Goal: Information Seeking & Learning: Learn about a topic

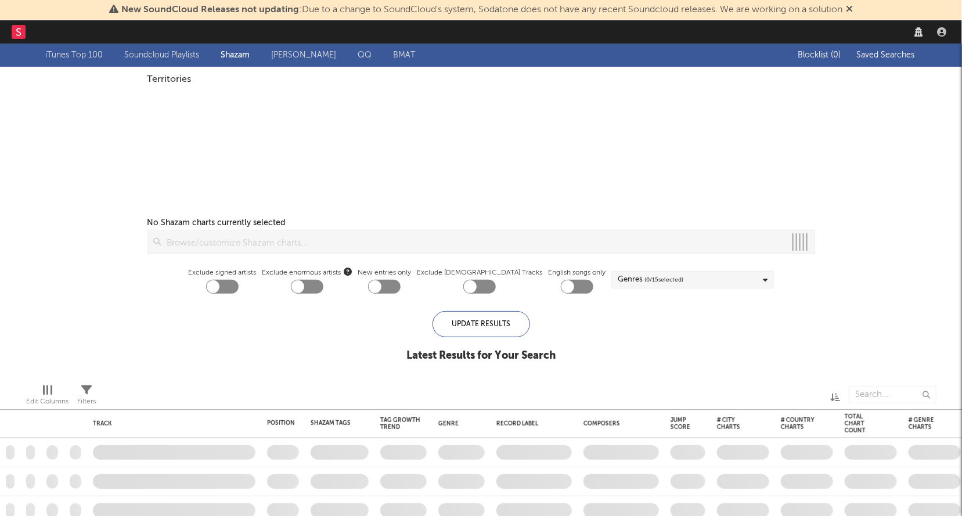
checkbox input "true"
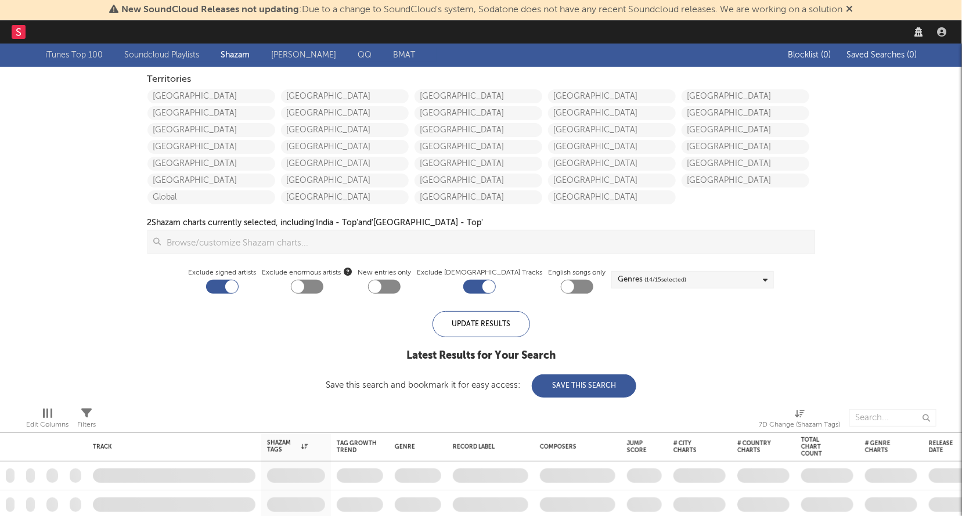
click at [853, 13] on icon at bounding box center [849, 8] width 7 height 9
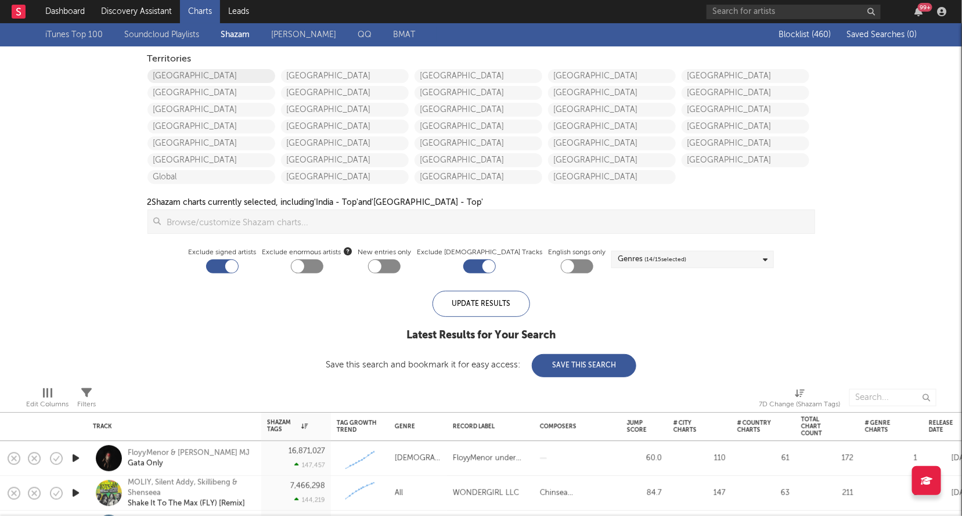
click at [242, 78] on link "United States" at bounding box center [212, 76] width 128 height 14
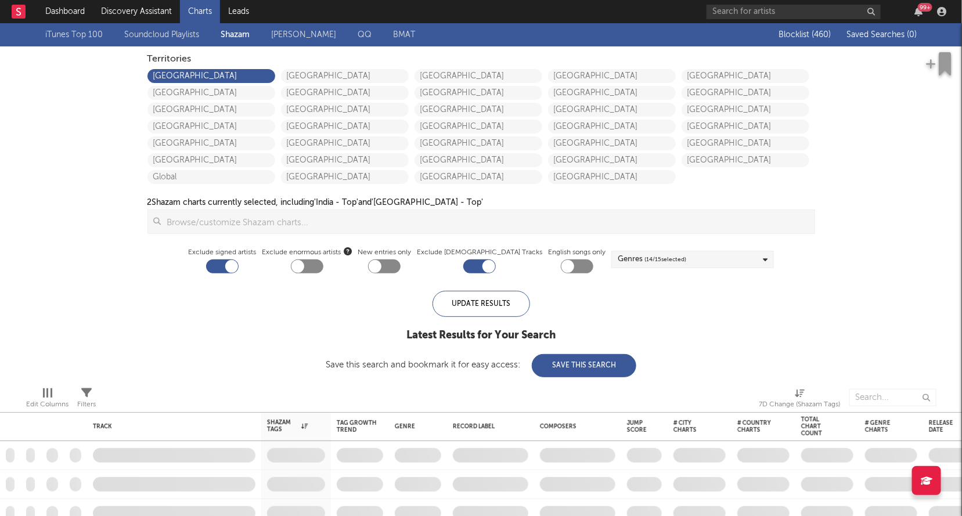
checkbox input "true"
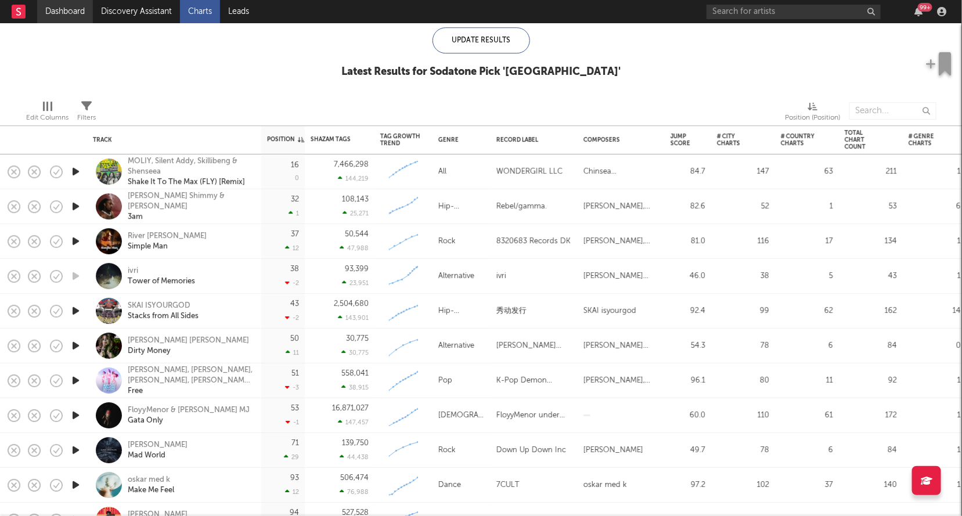
click at [63, 22] on link "Dashboard" at bounding box center [65, 11] width 56 height 23
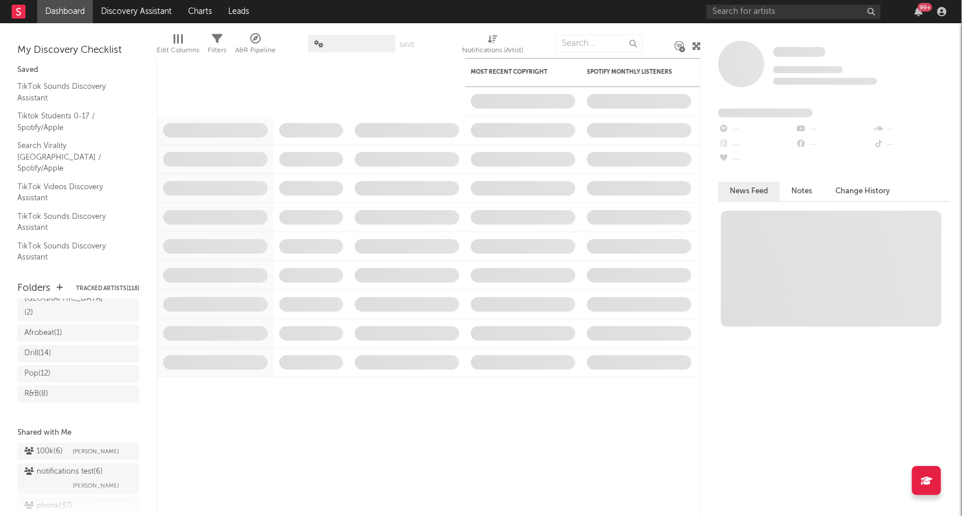
scroll to position [214, 0]
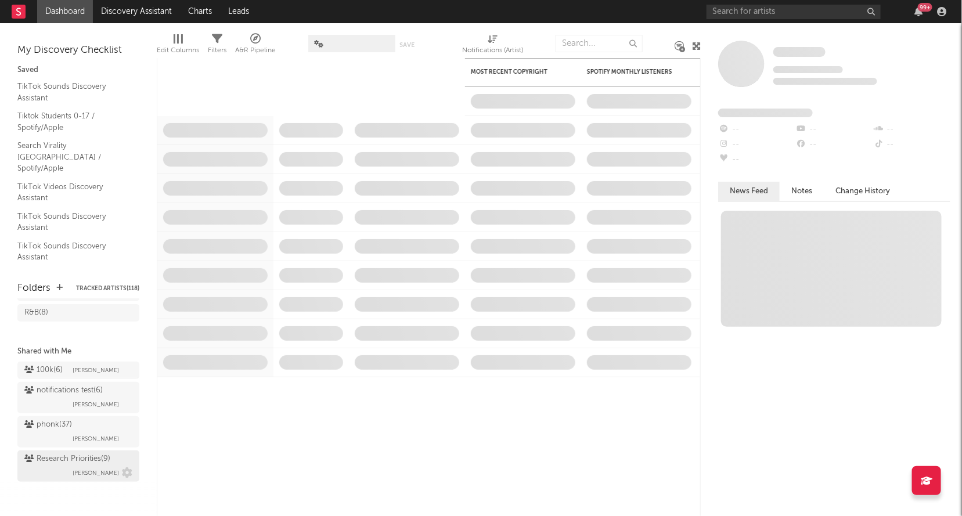
click at [69, 459] on div "Research Priorities ( 9 )" at bounding box center [67, 459] width 86 height 14
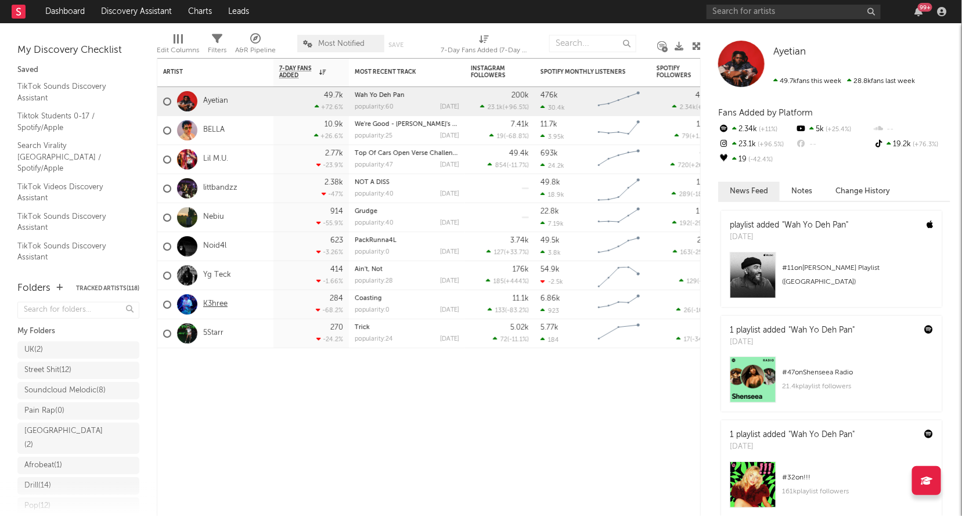
click at [218, 308] on link "K3hree" at bounding box center [215, 305] width 24 height 10
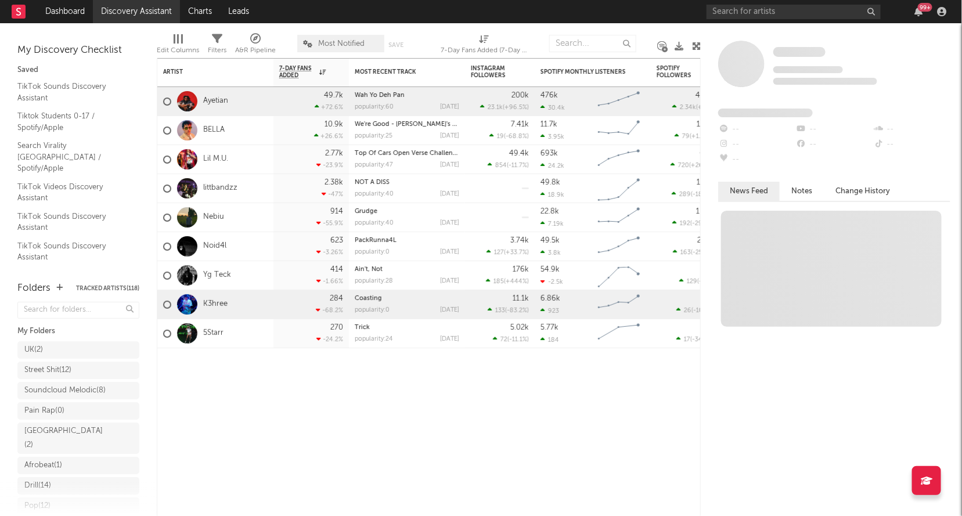
click at [139, 12] on link "Discovery Assistant" at bounding box center [136, 11] width 87 height 23
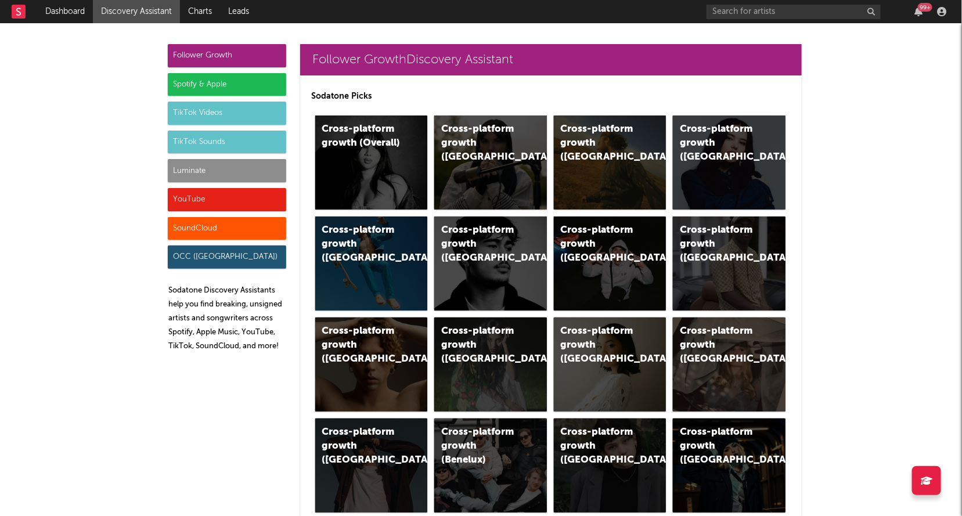
click at [210, 174] on div "Luminate" at bounding box center [227, 170] width 118 height 23
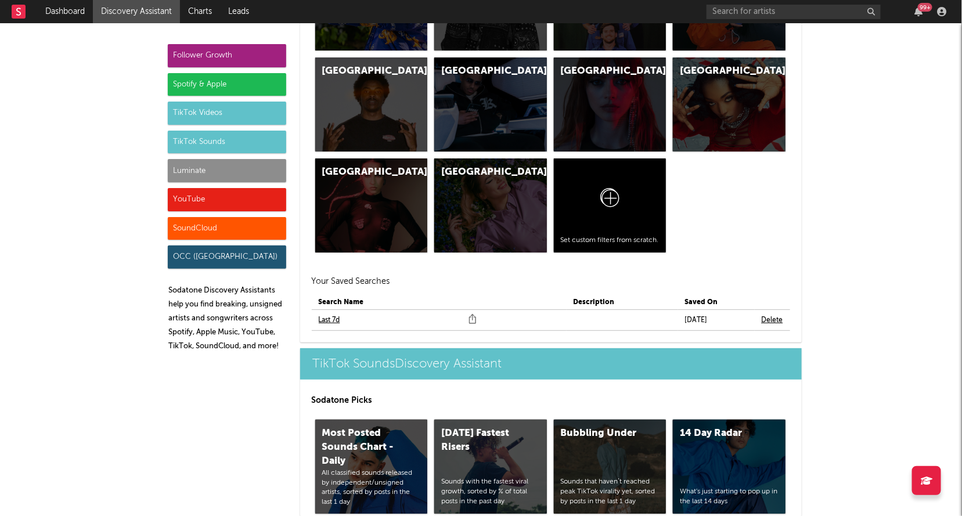
scroll to position [5297, 0]
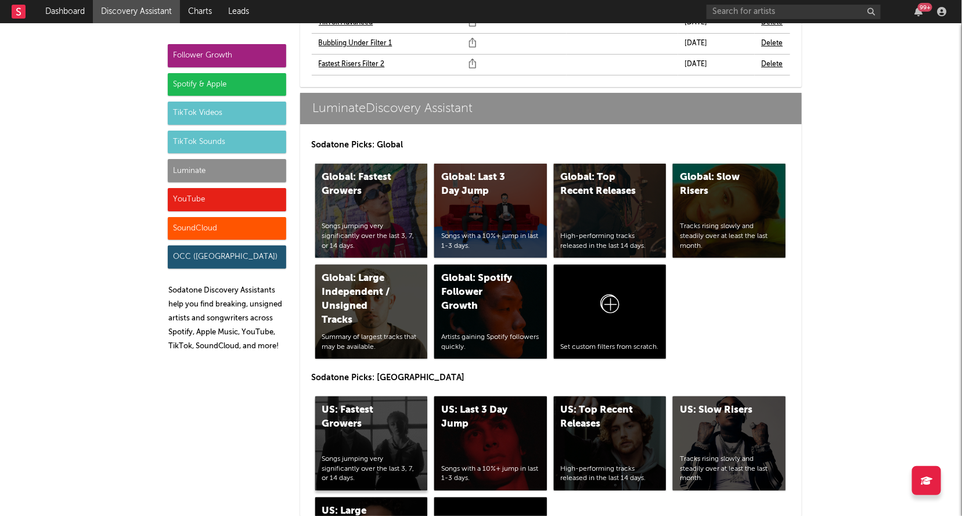
click at [376, 397] on div "US: Fastest Growers Songs jumping very significantly over the last 3, 7, or 14 …" at bounding box center [371, 444] width 113 height 94
click at [634, 397] on div "US: Top Recent Releases High-performing tracks released in the last 14 days." at bounding box center [610, 444] width 113 height 94
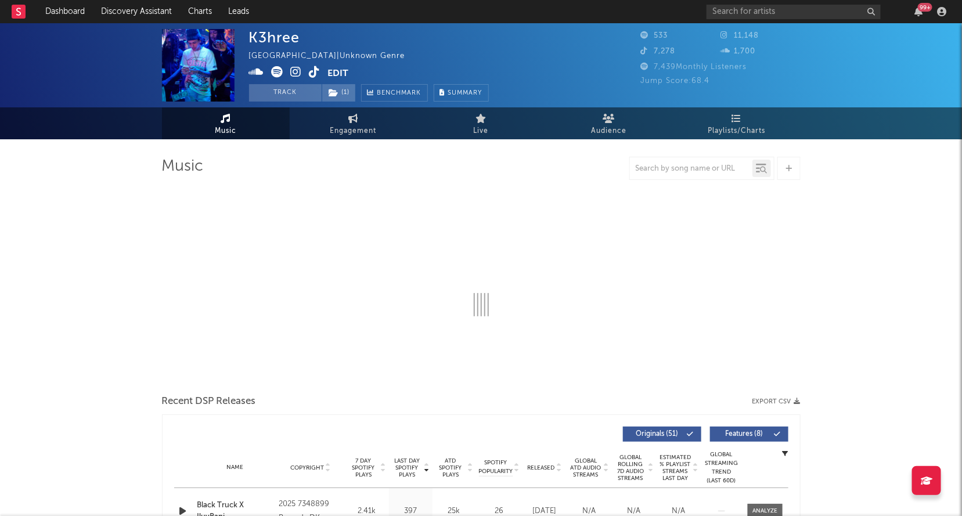
select select "6m"
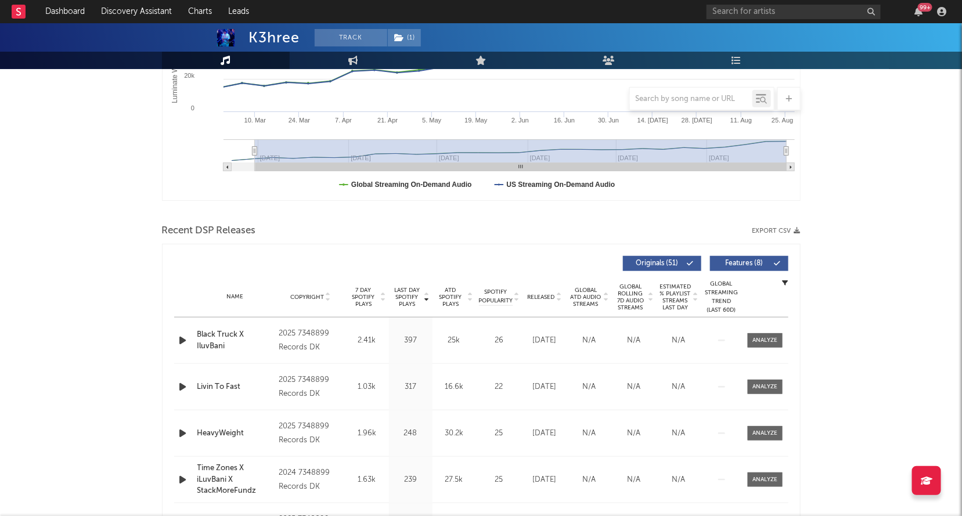
scroll to position [331, 0]
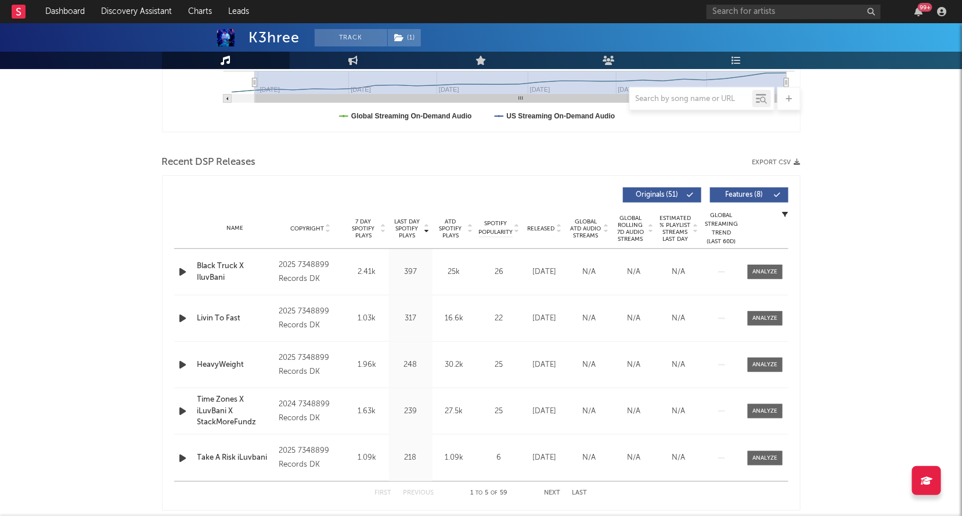
click at [177, 315] on icon "button" at bounding box center [183, 318] width 12 height 15
click at [184, 364] on icon "button" at bounding box center [183, 365] width 12 height 15
click at [179, 270] on icon "button" at bounding box center [183, 272] width 12 height 15
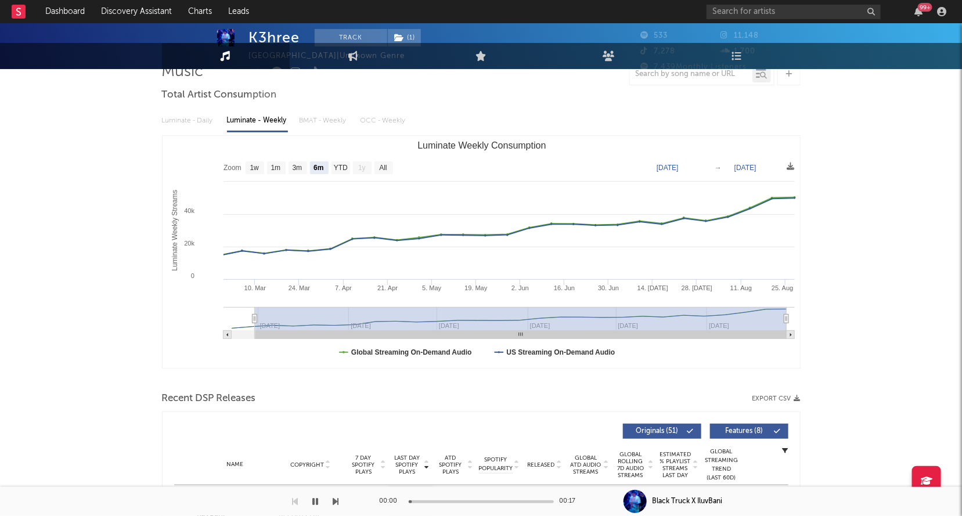
scroll to position [0, 0]
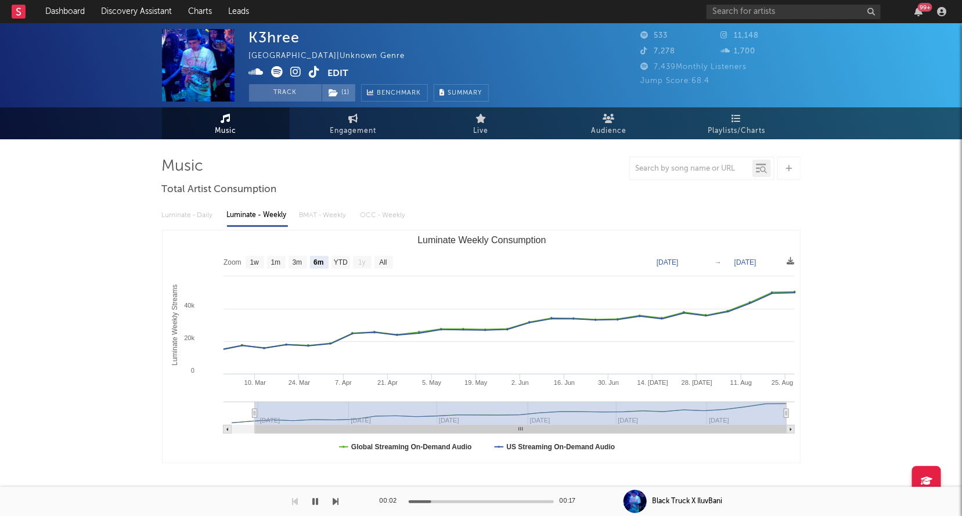
click at [296, 70] on icon at bounding box center [296, 72] width 11 height 12
drag, startPoint x: 321, startPoint y: 35, endPoint x: 250, endPoint y: 36, distance: 70.9
click at [250, 36] on div "K3hree United States | Unknown Genre Edit Track ( 1 ) Benchmark Summary" at bounding box center [369, 65] width 240 height 73
copy div "K3hree"
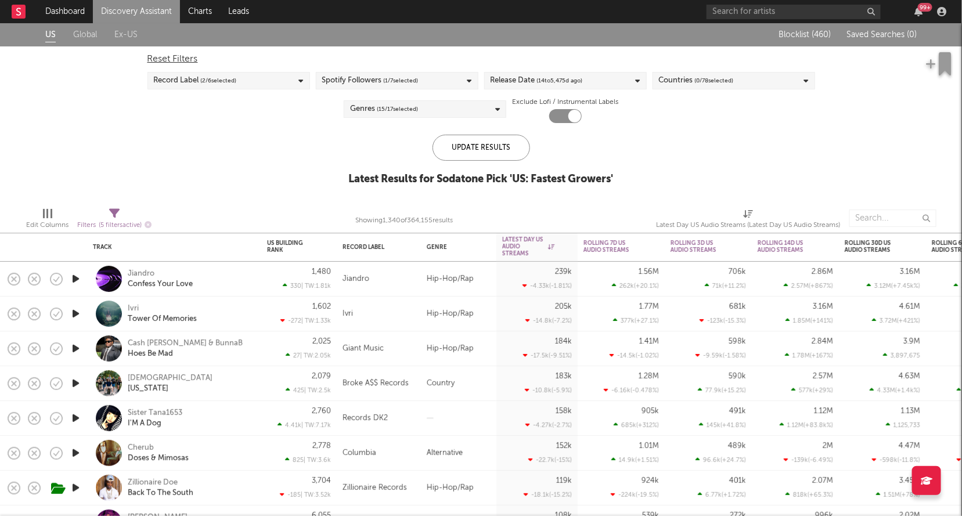
click at [540, 80] on span "( 14 to 5,475 d ago)" at bounding box center [560, 81] width 46 height 14
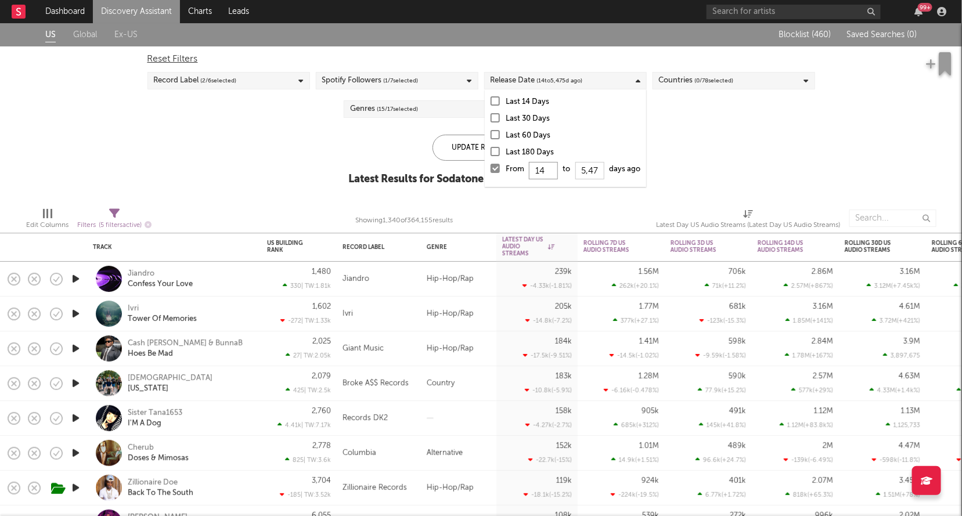
click at [542, 176] on input "14" at bounding box center [543, 170] width 29 height 17
click at [548, 172] on input "14" at bounding box center [543, 170] width 29 height 17
type input "1"
type input "0"
click at [454, 157] on div "Update Results" at bounding box center [482, 148] width 98 height 26
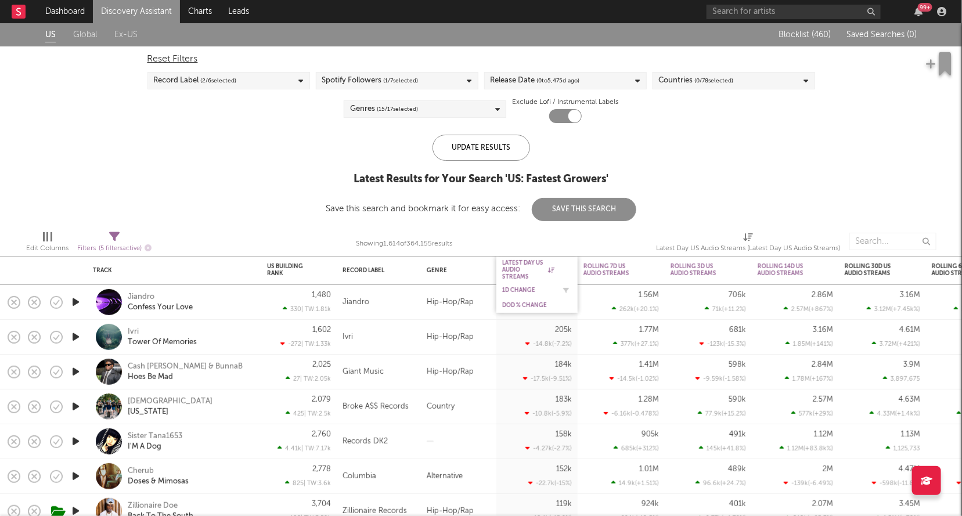
click at [520, 290] on div "1D Change" at bounding box center [528, 290] width 52 height 7
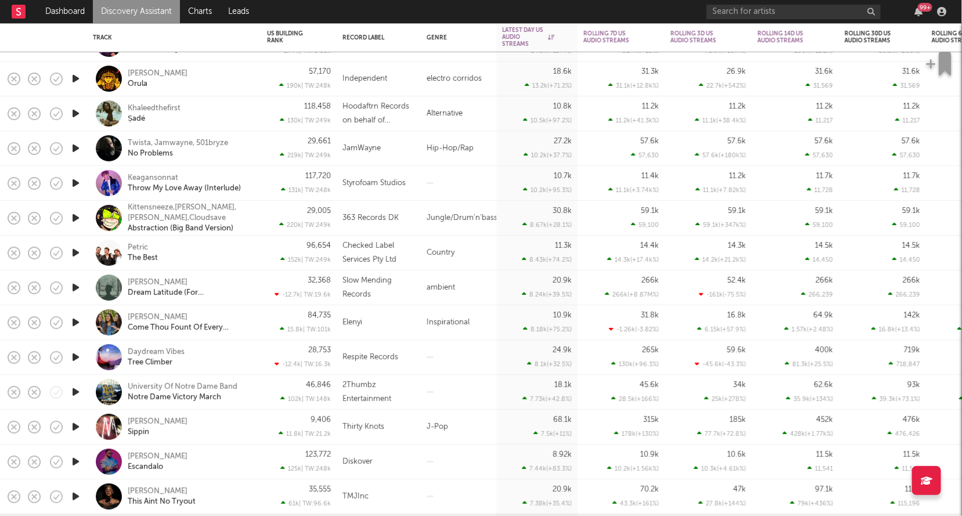
click at [77, 112] on icon "button" at bounding box center [76, 113] width 12 height 15
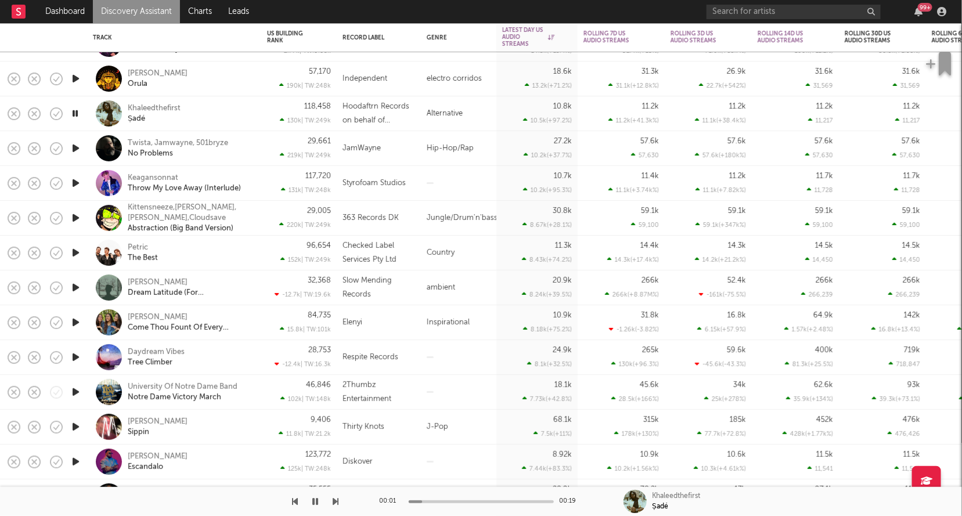
click at [76, 112] on icon "button" at bounding box center [75, 113] width 11 height 15
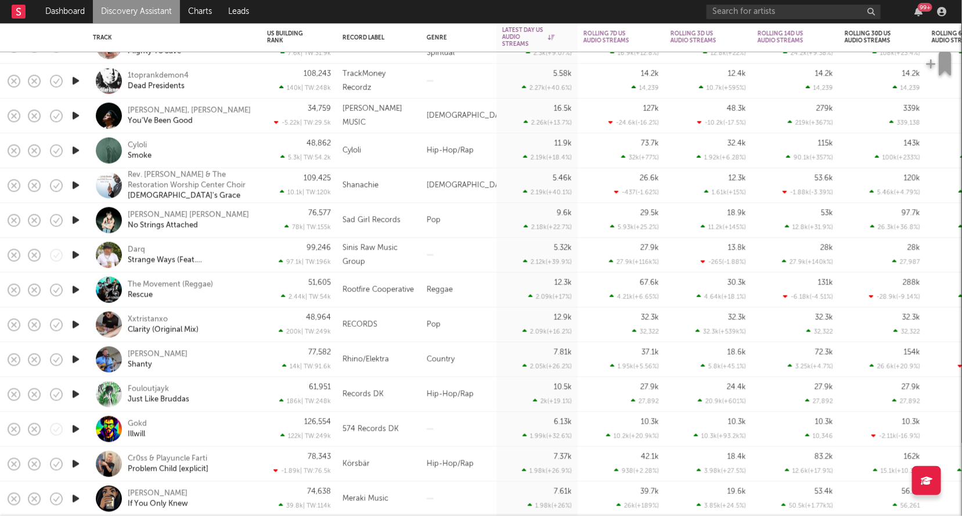
click at [72, 84] on icon "button" at bounding box center [76, 81] width 12 height 15
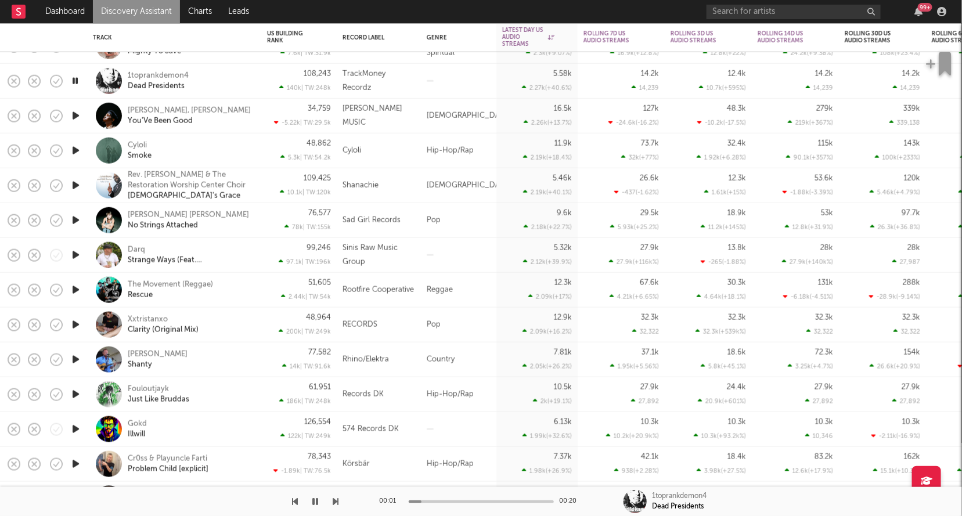
click at [77, 80] on icon "button" at bounding box center [75, 81] width 11 height 15
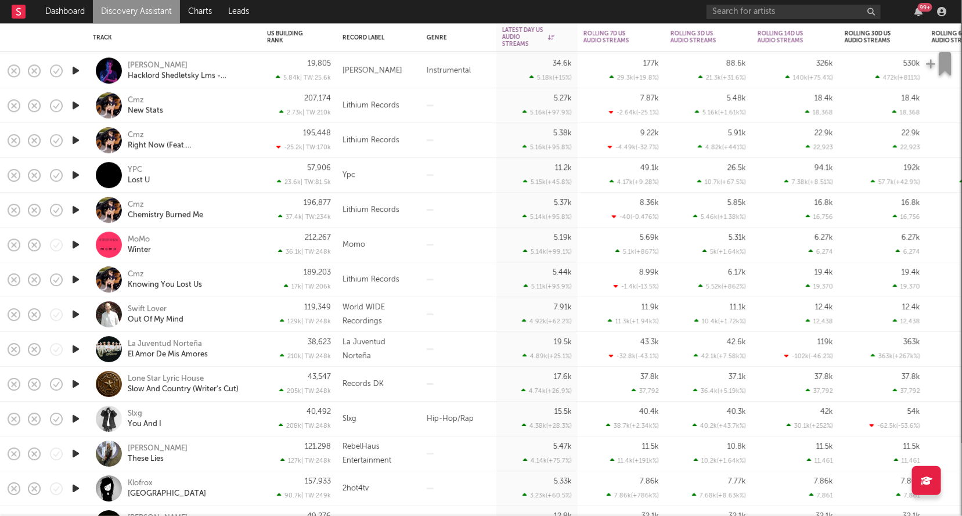
click at [75, 105] on icon "button" at bounding box center [76, 105] width 12 height 15
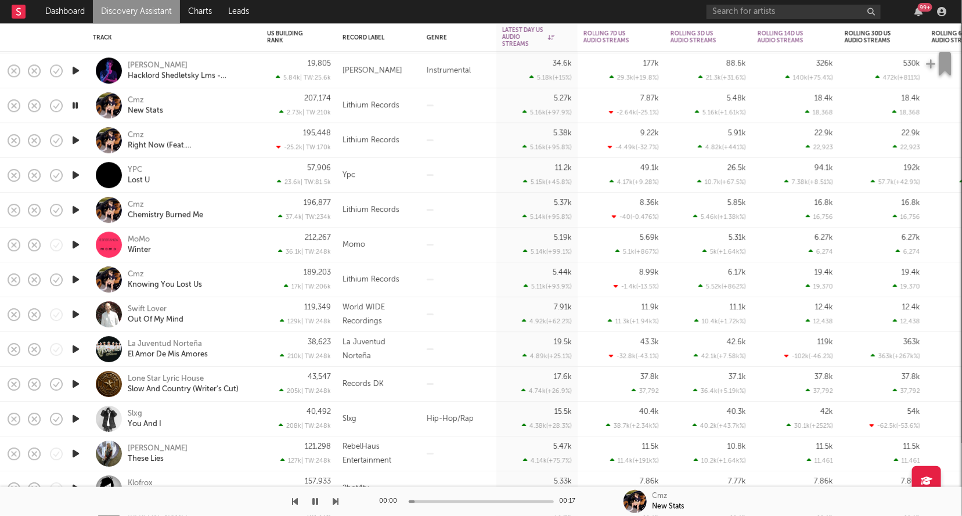
click at [75, 105] on icon "button" at bounding box center [75, 105] width 11 height 15
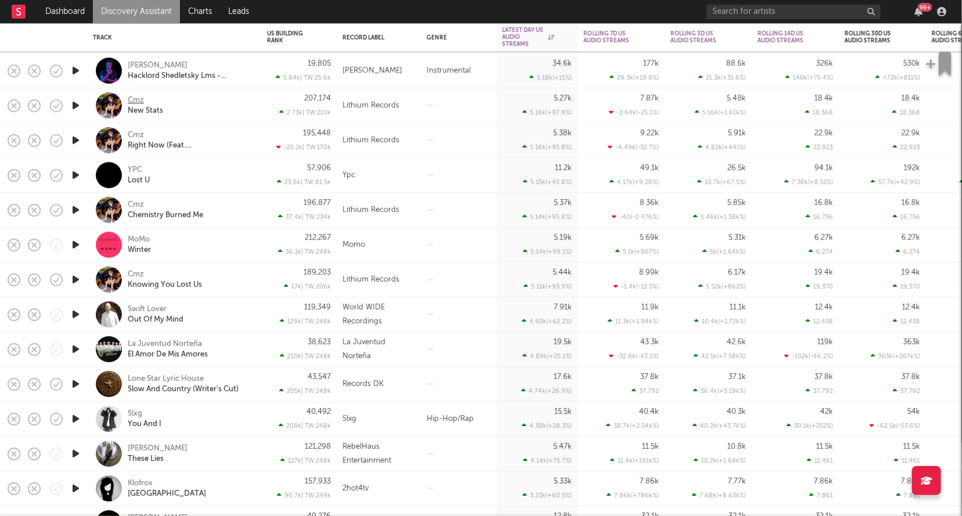
click at [131, 99] on div "Cmz" at bounding box center [136, 100] width 16 height 10
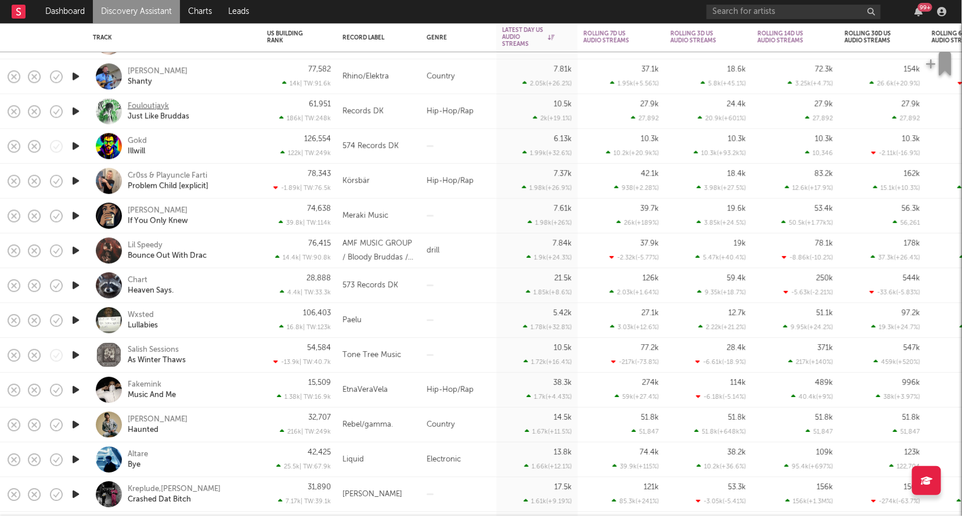
click at [162, 107] on div "Fouloutjayk" at bounding box center [148, 106] width 41 height 10
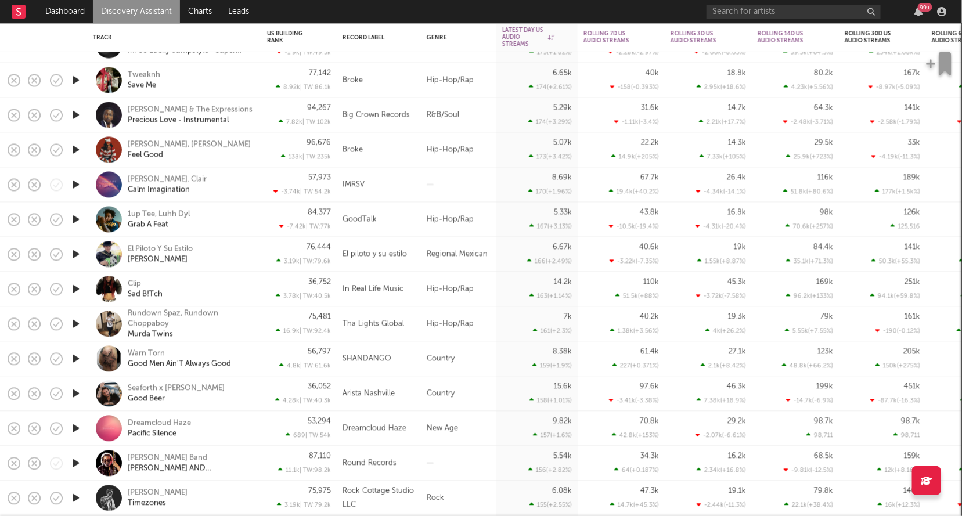
click at [73, 221] on icon "button" at bounding box center [76, 220] width 12 height 15
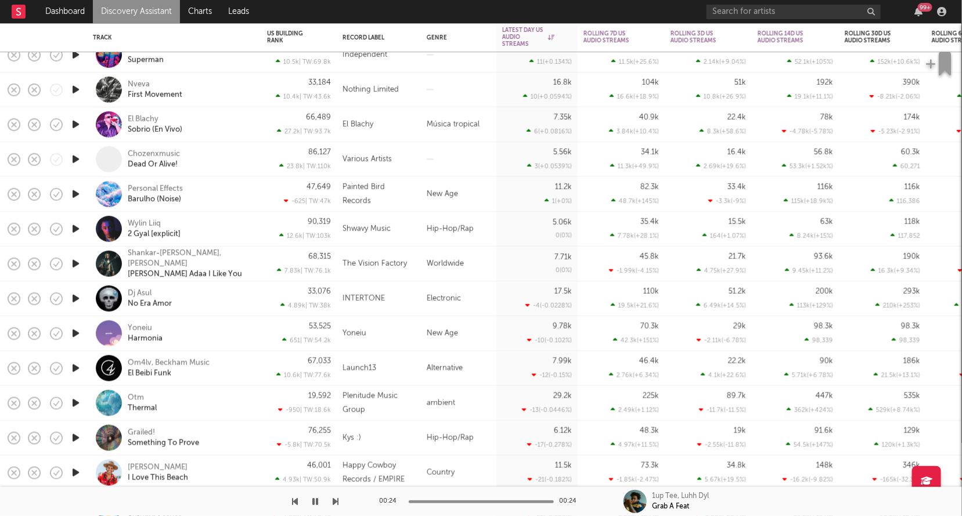
click at [77, 233] on icon "button" at bounding box center [76, 229] width 12 height 15
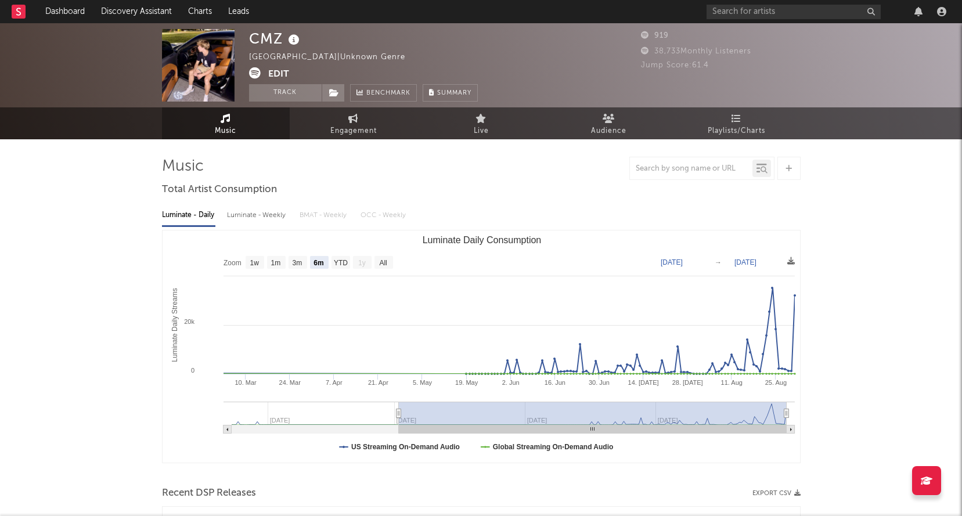
select select "6m"
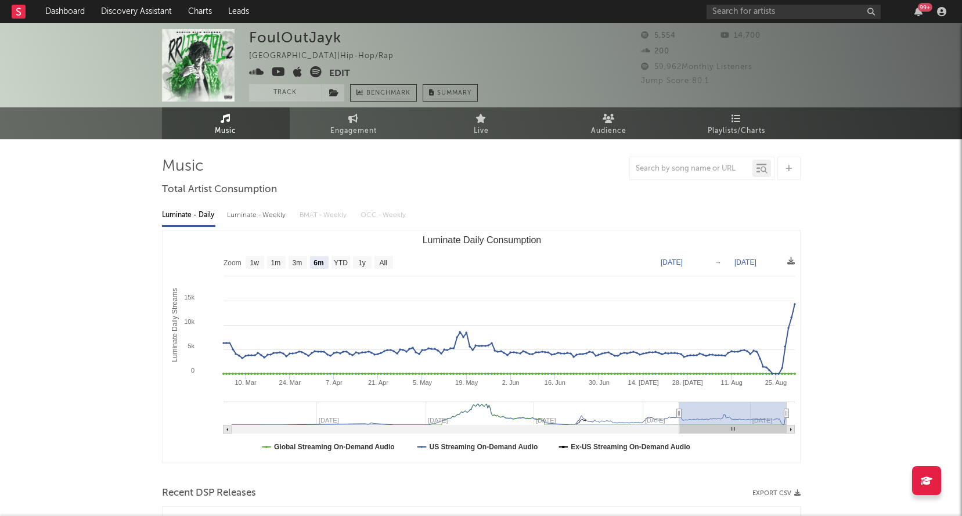
select select "6m"
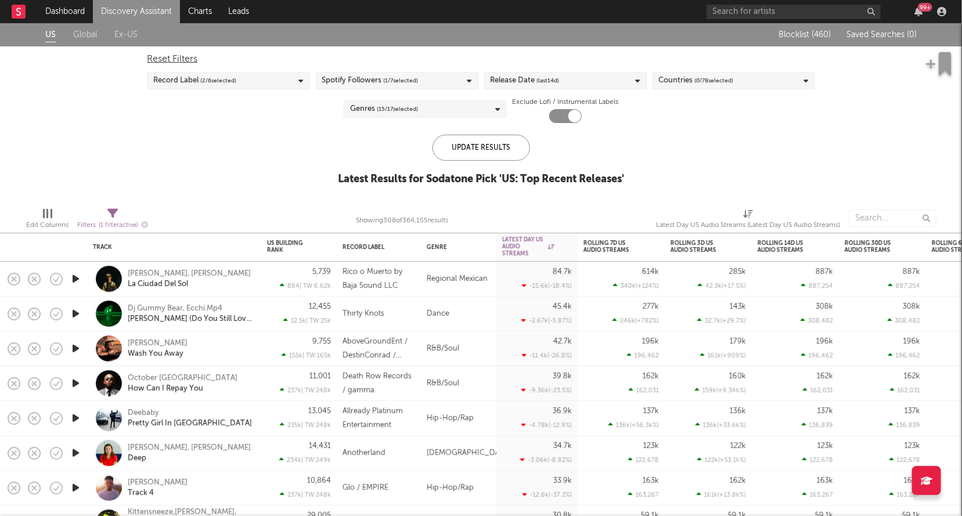
click at [531, 82] on div "Release Date (last 14 d)" at bounding box center [525, 81] width 69 height 14
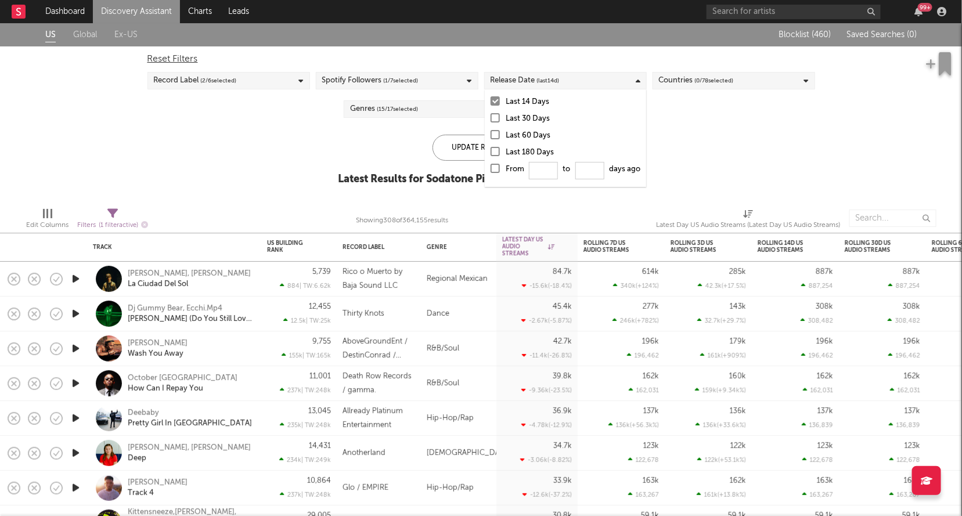
click at [497, 169] on div at bounding box center [495, 168] width 9 height 9
click at [491, 169] on input "From to days ago" at bounding box center [491, 172] width 0 height 19
click at [549, 175] on input "From to days ago" at bounding box center [543, 170] width 29 height 17
type input "0"
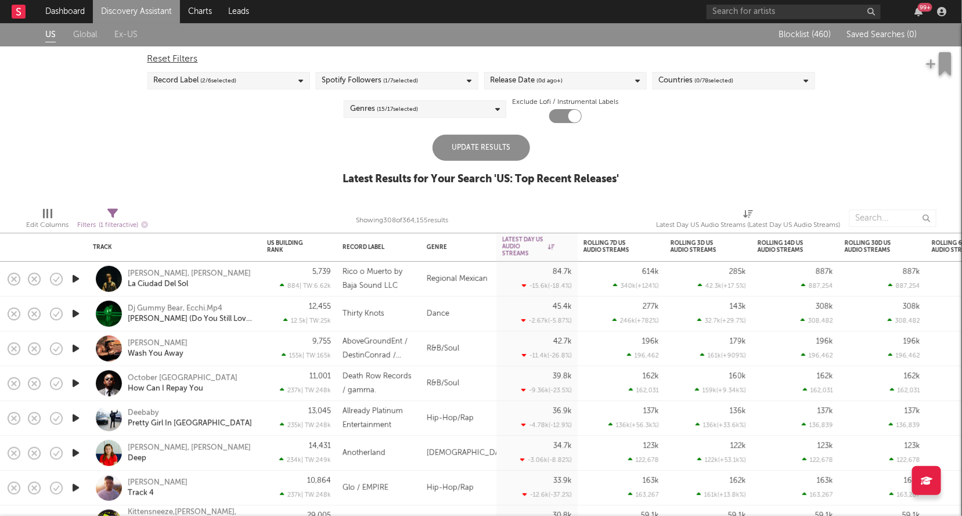
click at [452, 139] on div "Update Results" at bounding box center [482, 148] width 98 height 26
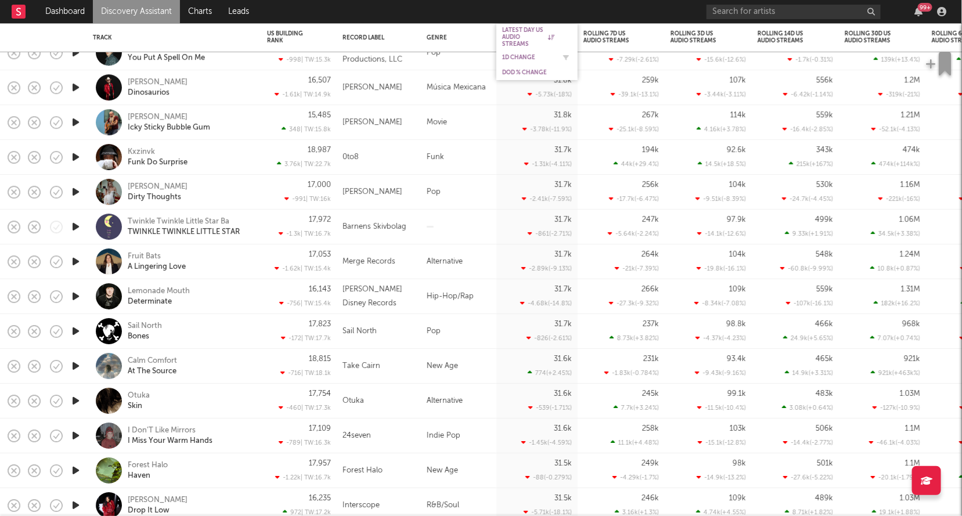
click at [519, 54] on div "1D Change" at bounding box center [528, 57] width 52 height 7
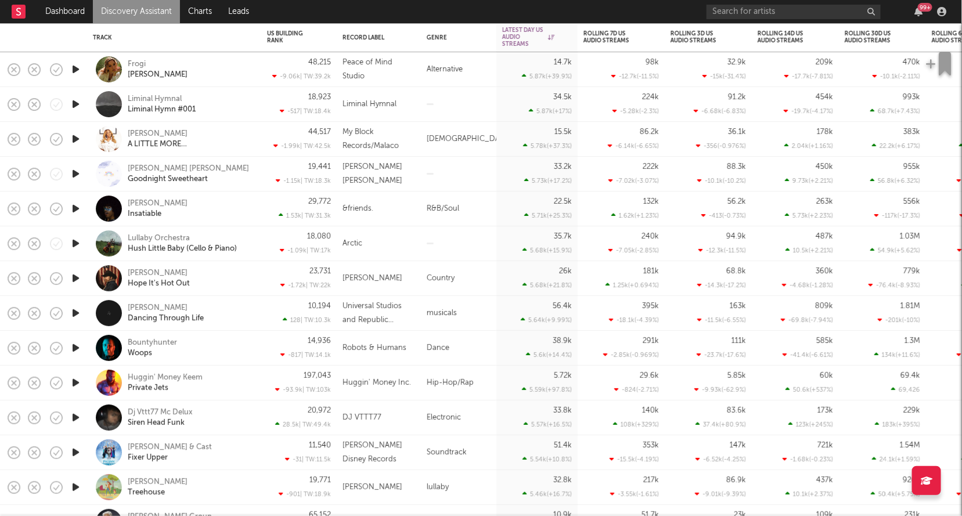
click at [77, 213] on icon "button" at bounding box center [76, 209] width 12 height 15
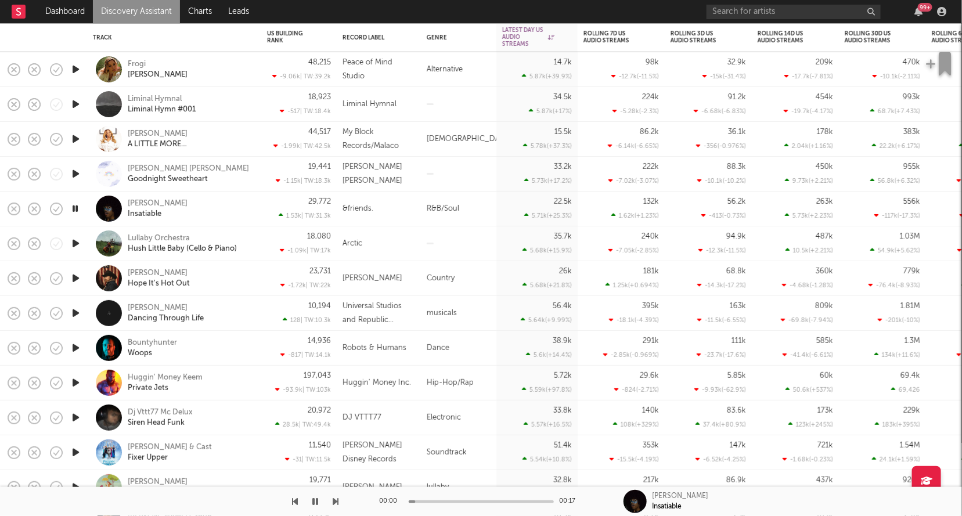
click at [77, 213] on icon "button" at bounding box center [75, 209] width 11 height 15
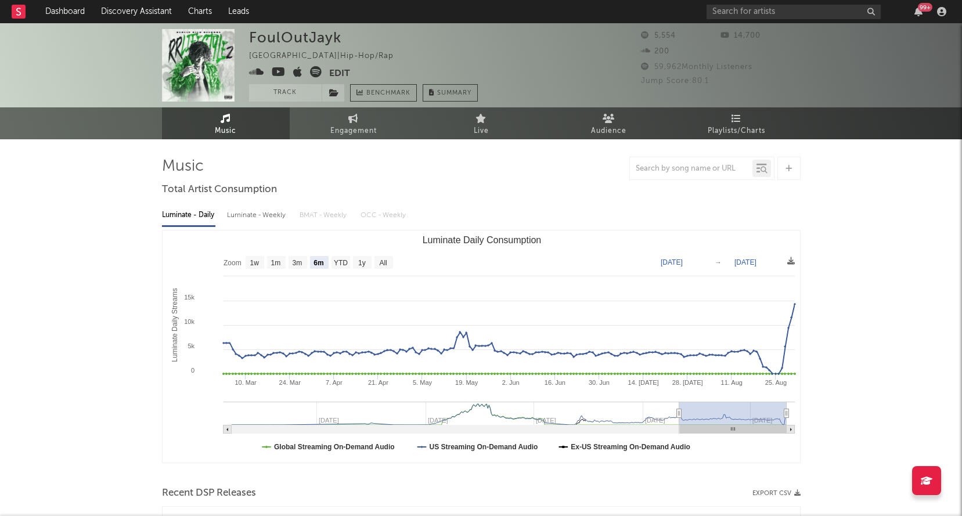
select select "6m"
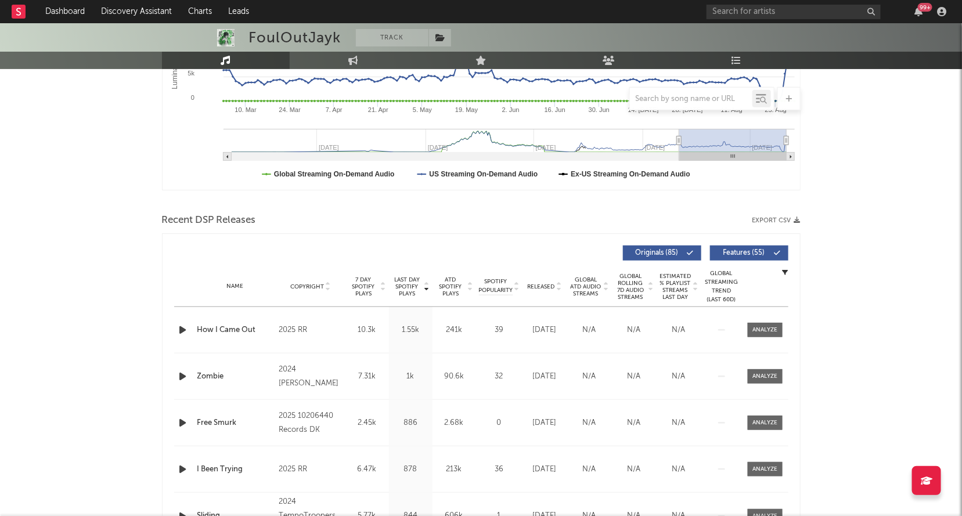
scroll to position [310, 0]
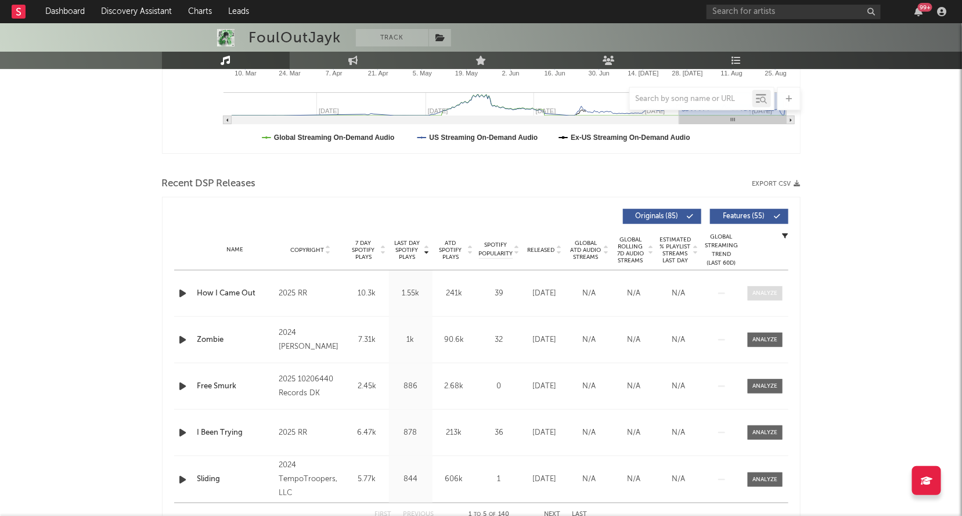
click at [754, 290] on div at bounding box center [765, 293] width 25 height 9
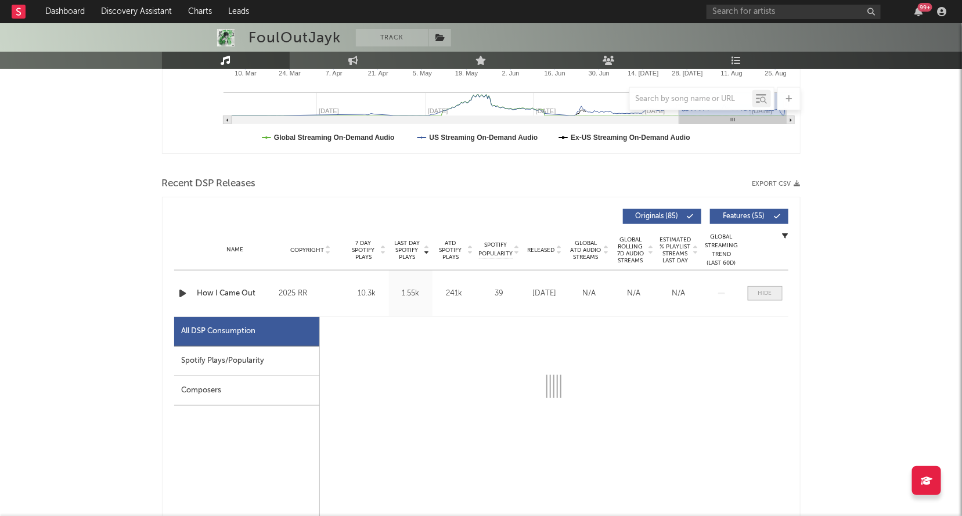
select select "1w"
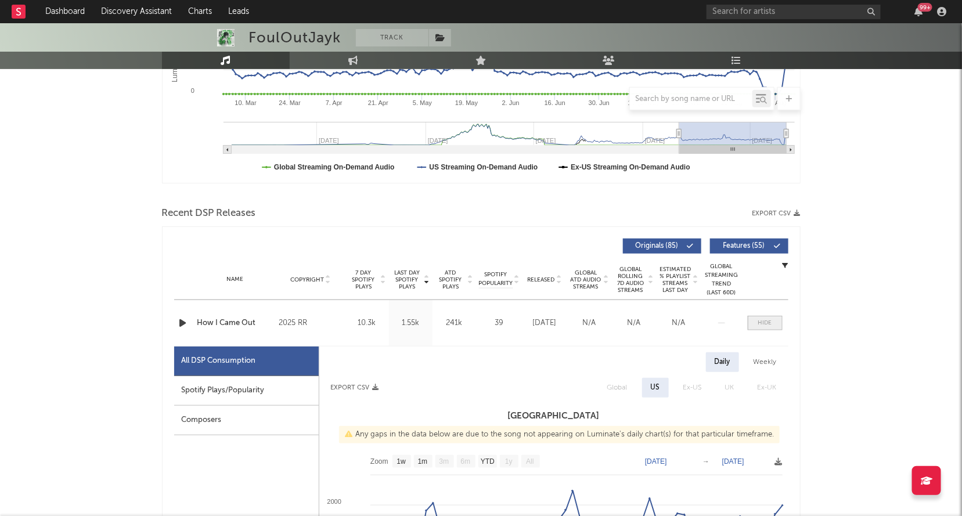
scroll to position [843, 0]
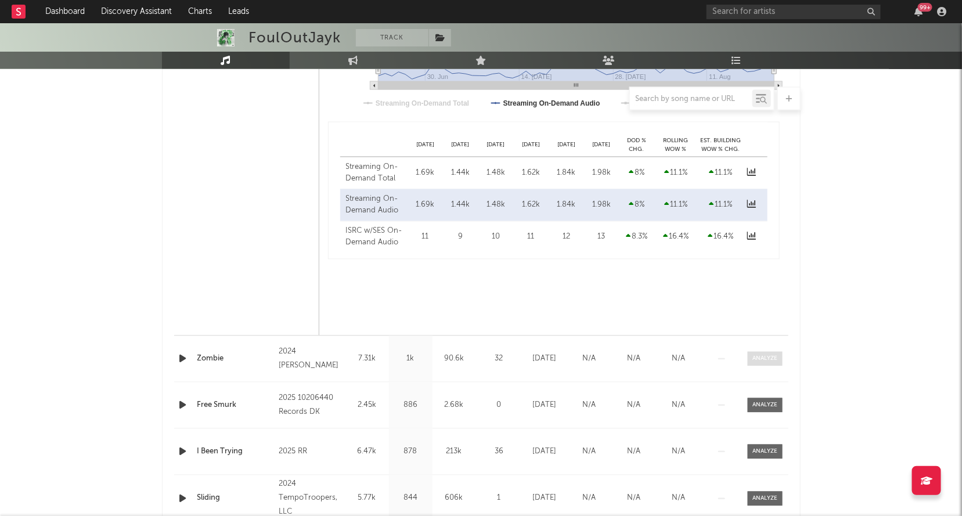
click at [768, 353] on span at bounding box center [765, 359] width 35 height 15
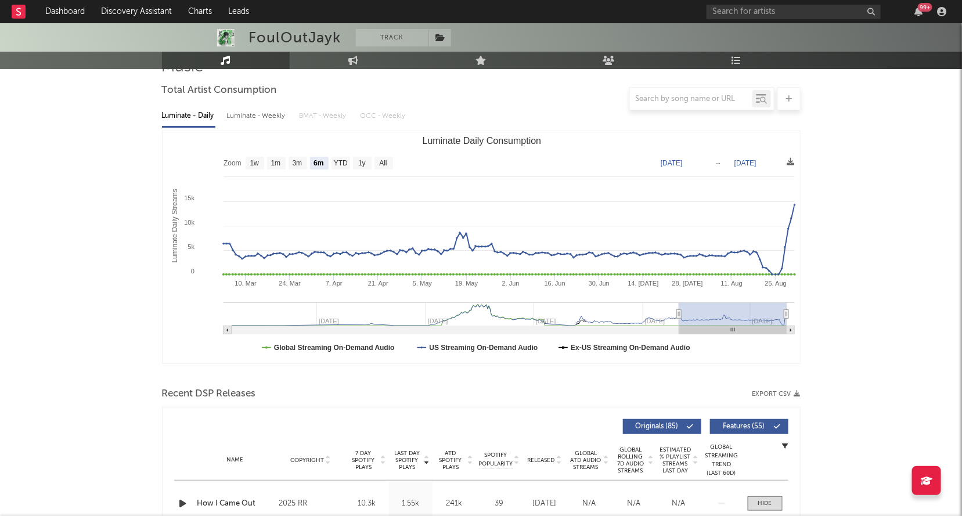
scroll to position [0, 0]
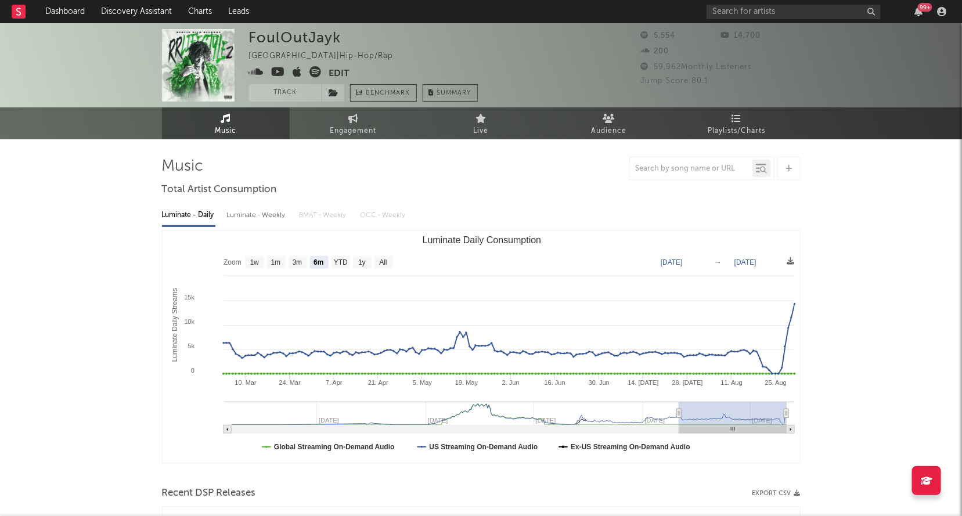
click at [313, 73] on icon at bounding box center [316, 72] width 12 height 12
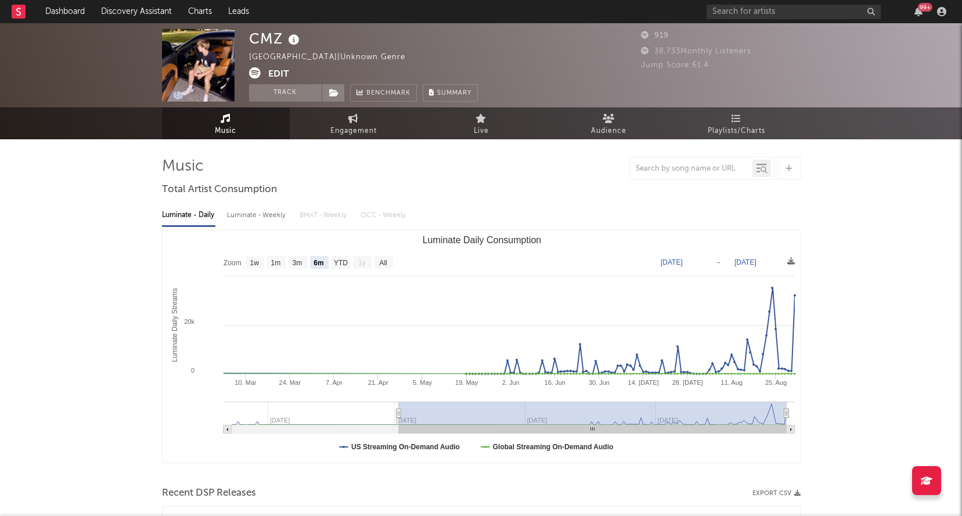
select select "6m"
click at [246, 73] on div "CMZ United States | Unknown Genre Edit Track Benchmark Summary 919 38,733 Month…" at bounding box center [481, 65] width 962 height 84
click at [253, 73] on icon at bounding box center [255, 73] width 12 height 12
